Goal: Navigation & Orientation: Find specific page/section

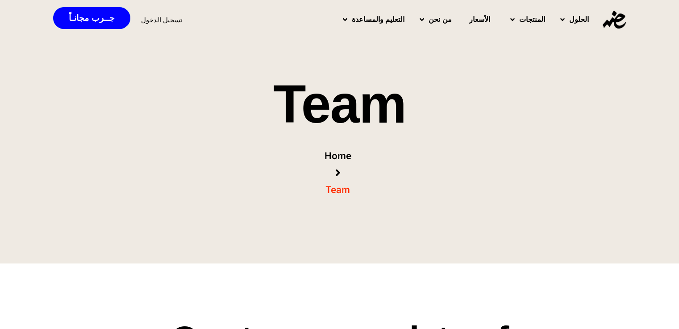
click at [463, 90] on h2 "Team" at bounding box center [340, 104] width 580 height 54
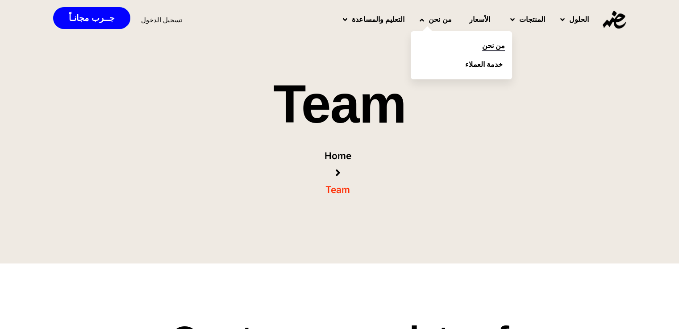
click at [480, 44] on link "من نحن" at bounding box center [461, 46] width 101 height 19
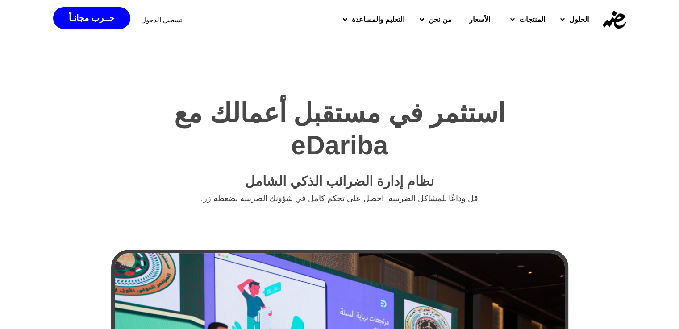
click at [453, 124] on h2 "استثمر في مستقبل أعمالك مع eDariba" at bounding box center [339, 129] width 433 height 64
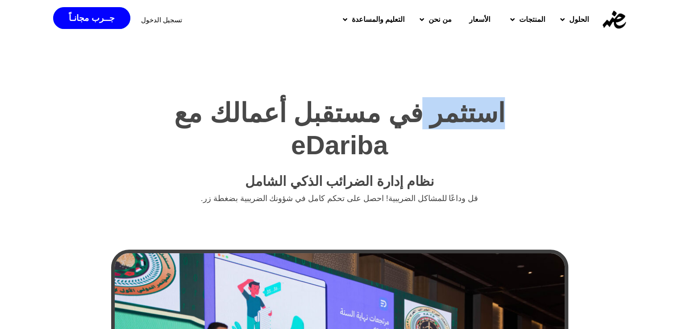
click at [453, 124] on h2 "استثمر في مستقبل أعمالك مع eDariba" at bounding box center [339, 129] width 433 height 64
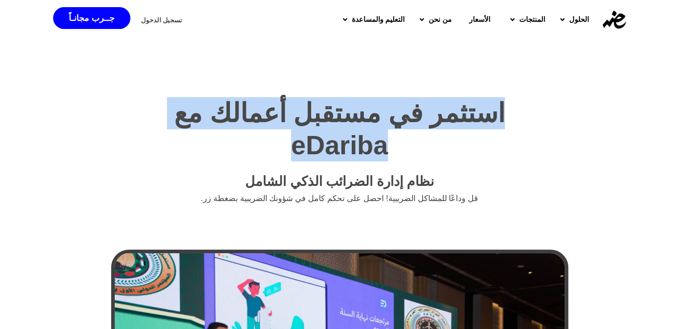
click at [453, 124] on h2 "استثمر في مستقبل أعمالك مع eDariba" at bounding box center [339, 129] width 433 height 64
